Goal: Communication & Community: Share content

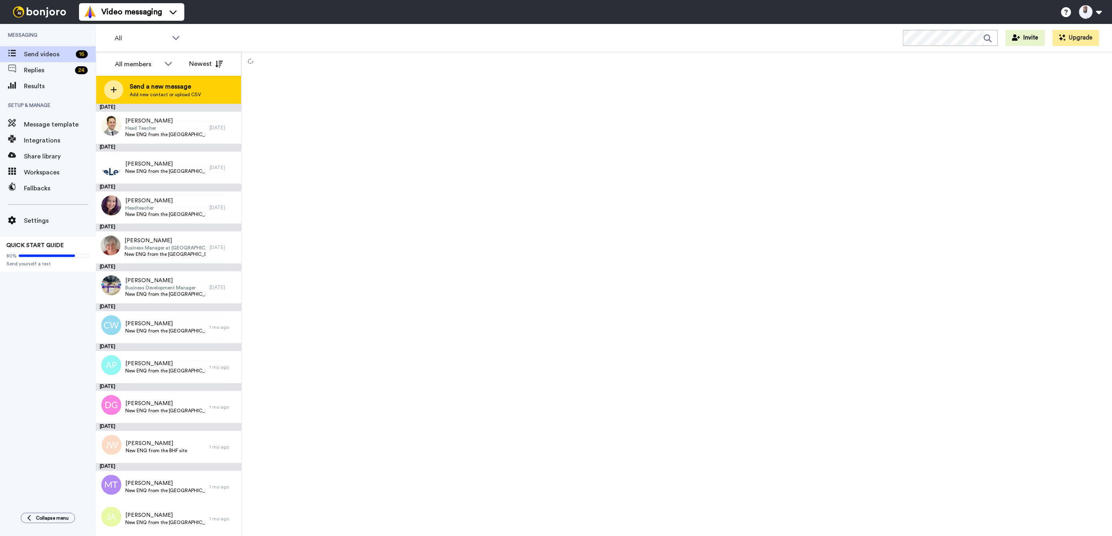
click at [164, 95] on span "Add new contact or upload CSV" at bounding box center [165, 94] width 71 height 6
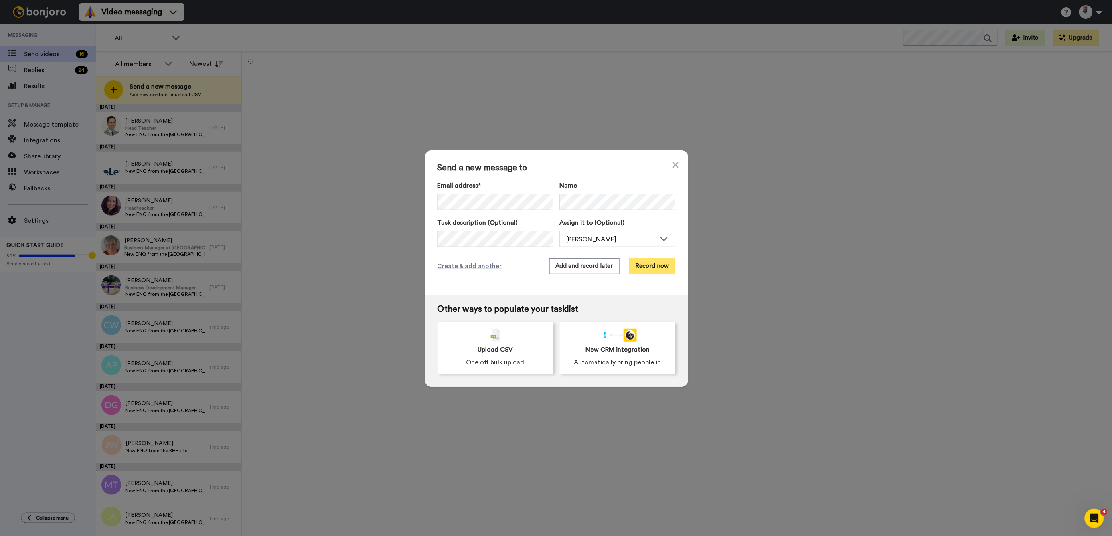
click at [673, 265] on button "Record now" at bounding box center [652, 266] width 46 height 16
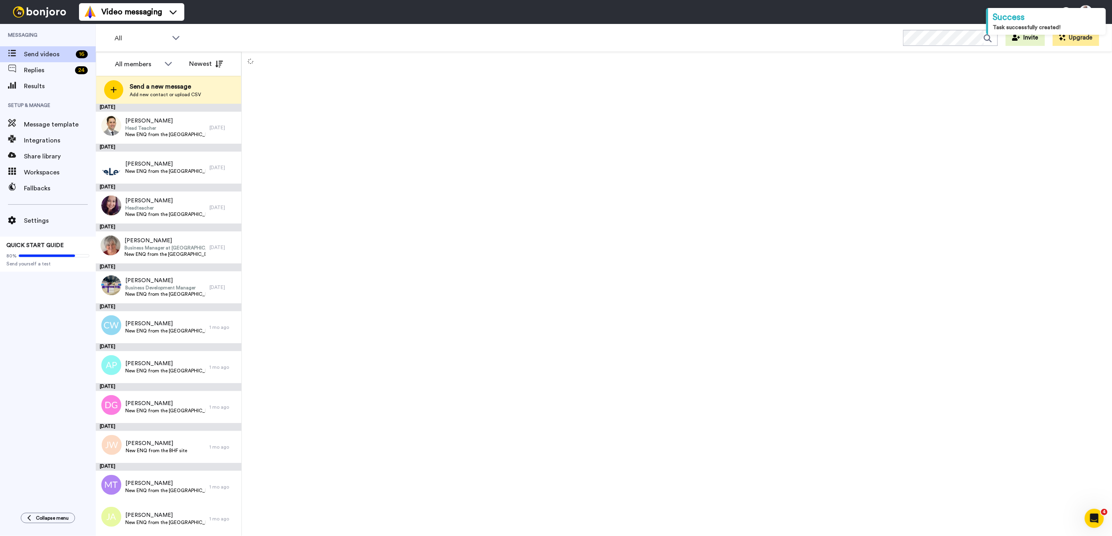
click at [657, 241] on div at bounding box center [677, 294] width 870 height 484
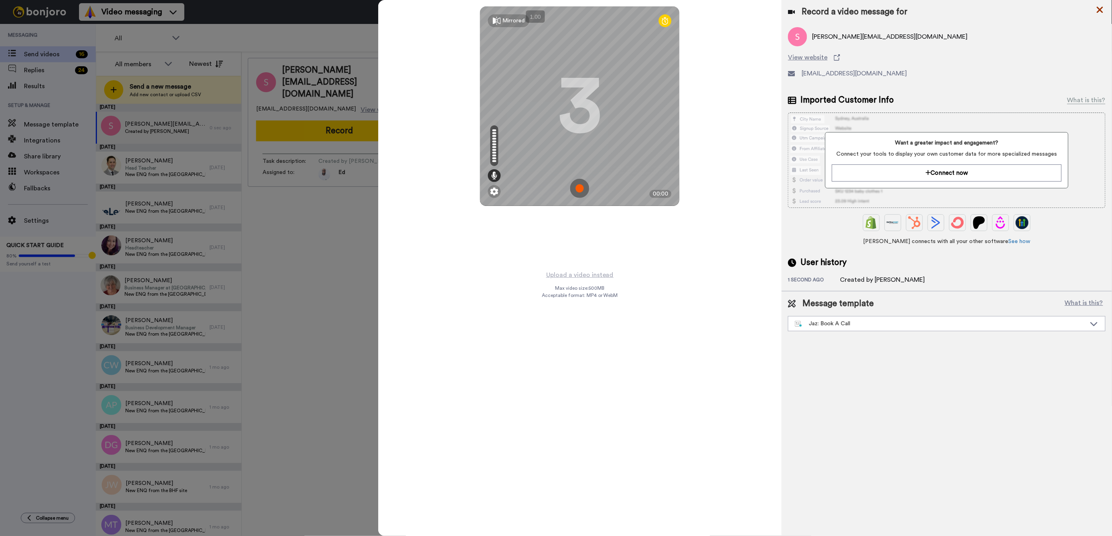
click at [1099, 10] on icon at bounding box center [1099, 10] width 6 height 6
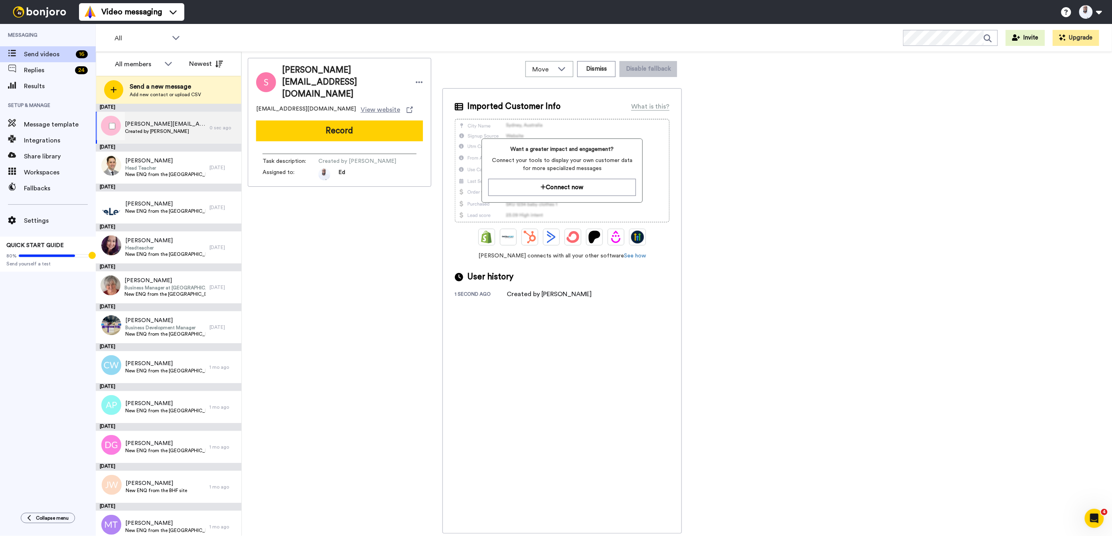
click at [228, 125] on div "0 sec ago" at bounding box center [223, 127] width 28 height 6
click at [654, 79] on div "Move WORKSPACES View all Default Task List + Add a new workspace Dismiss Disabl…" at bounding box center [561, 69] width 239 height 22
click at [560, 65] on icon at bounding box center [562, 69] width 10 height 8
click at [591, 72] on button "Dismiss" at bounding box center [596, 69] width 38 height 16
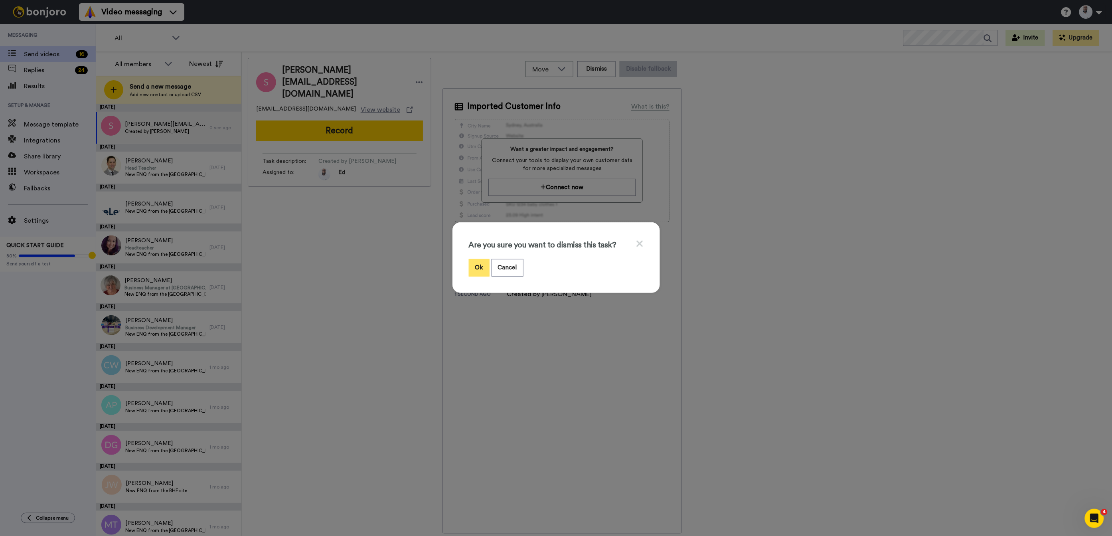
click at [482, 264] on button "Ok" at bounding box center [479, 267] width 21 height 17
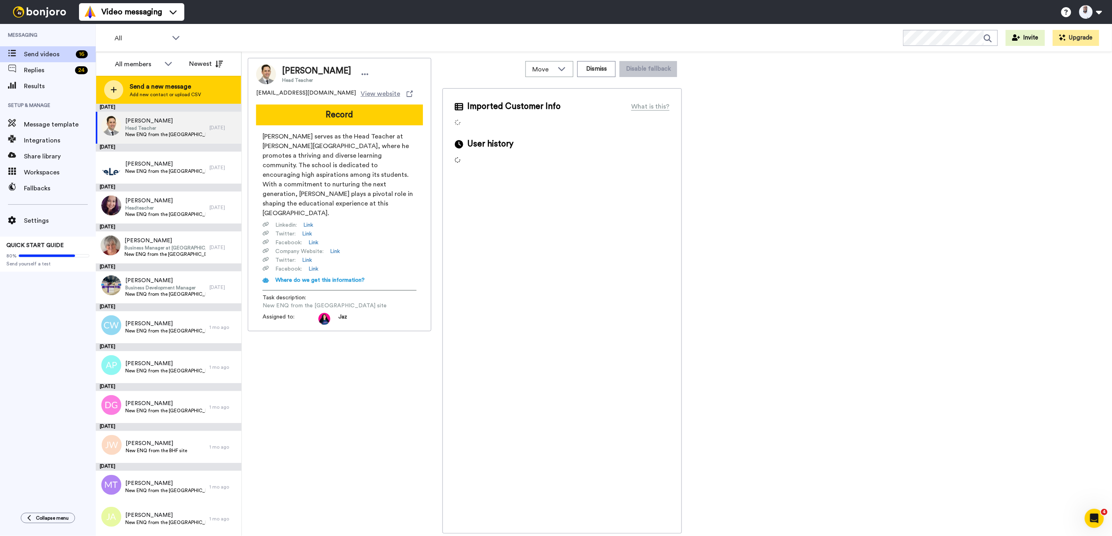
click at [169, 91] on span "Send a new message" at bounding box center [165, 87] width 71 height 10
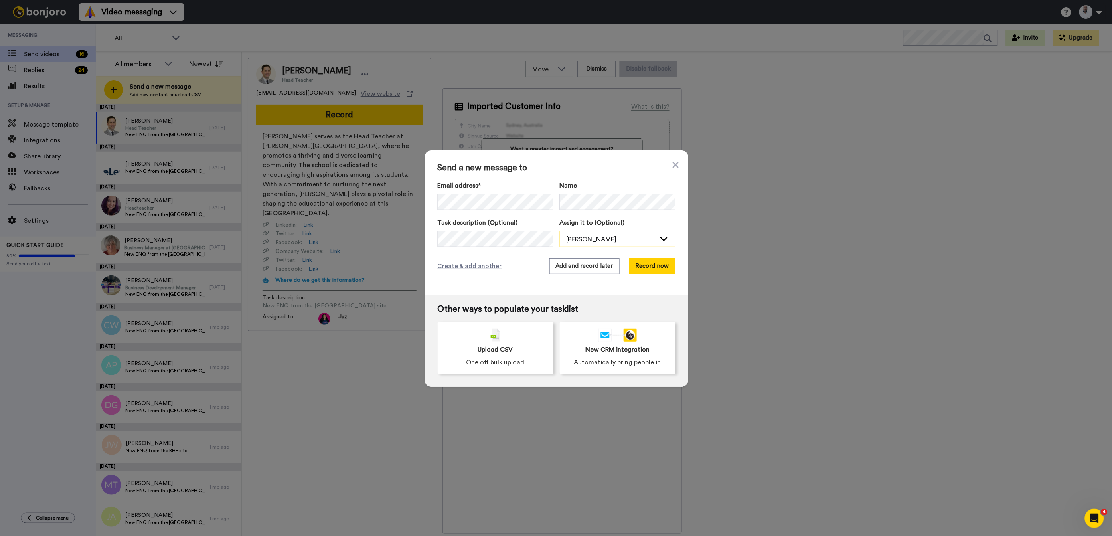
click at [583, 236] on div "[PERSON_NAME]" at bounding box center [610, 240] width 89 height 10
click at [577, 266] on span "Jaz [PERSON_NAME]" at bounding box center [593, 269] width 67 height 8
click at [652, 266] on button "Record now" at bounding box center [652, 266] width 46 height 16
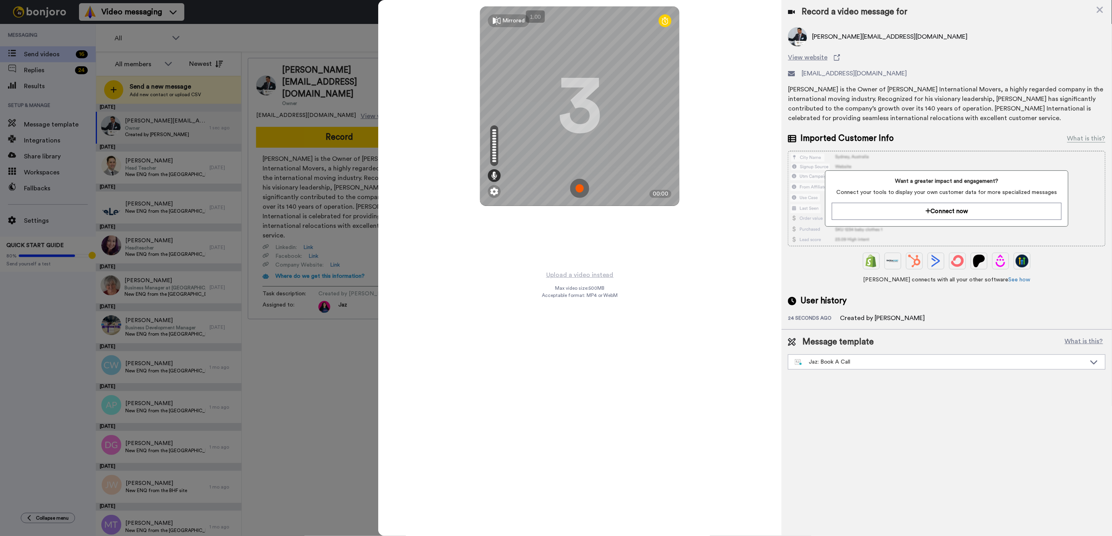
click at [580, 189] on img at bounding box center [579, 188] width 19 height 19
click at [578, 184] on img at bounding box center [579, 188] width 19 height 19
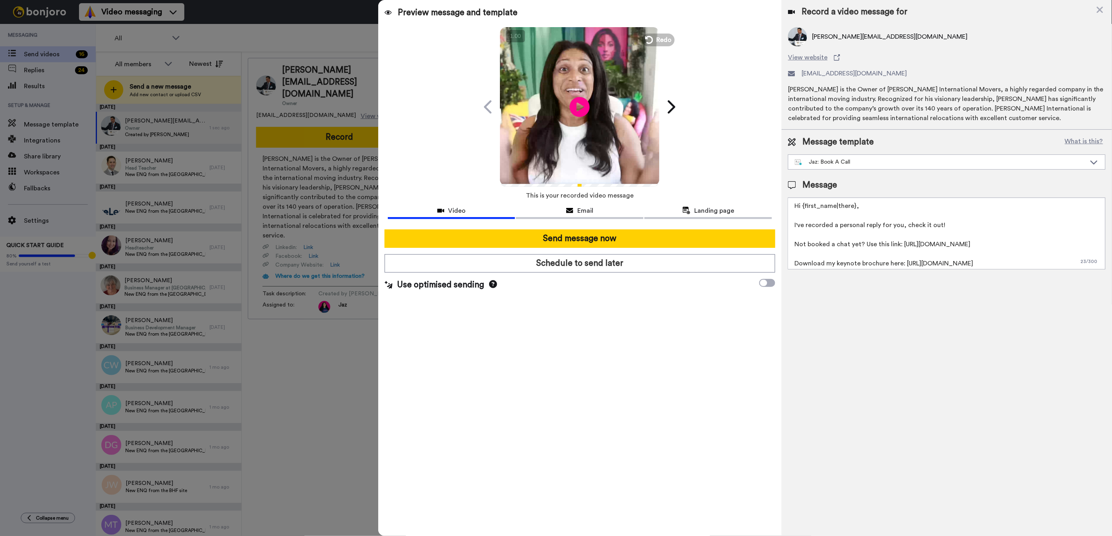
click at [821, 263] on textarea "Hi {first_name|there}, I've recorded a personal reply for you, check it out! No…" at bounding box center [947, 233] width 318 height 72
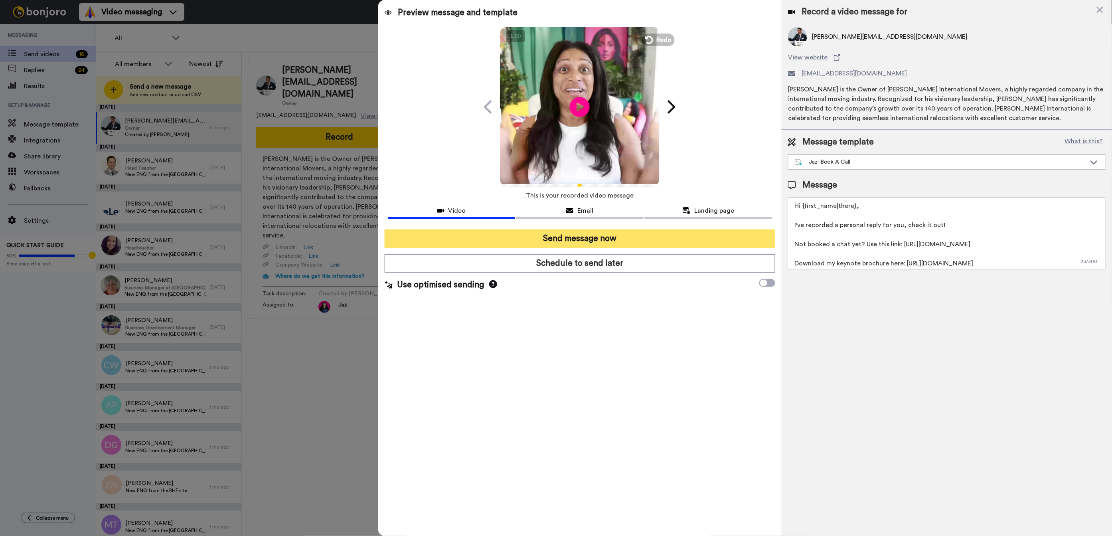
click at [622, 236] on button "Send message now" at bounding box center [580, 238] width 391 height 18
